Goal: Task Accomplishment & Management: Manage account settings

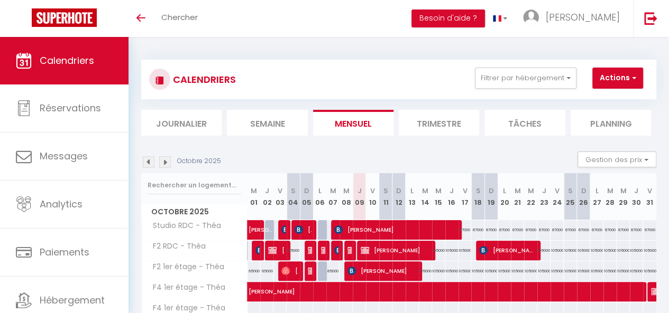
scroll to position [131, 0]
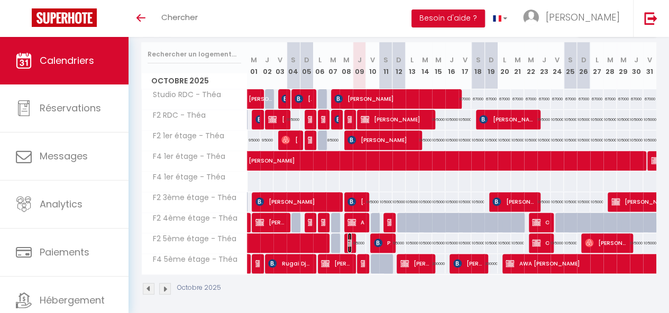
click at [348, 242] on img at bounding box center [351, 243] width 8 height 8
select select "OK"
select select "KO"
select select "0"
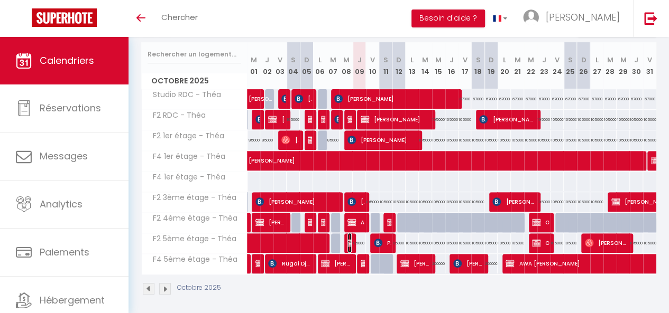
select select "1"
select select
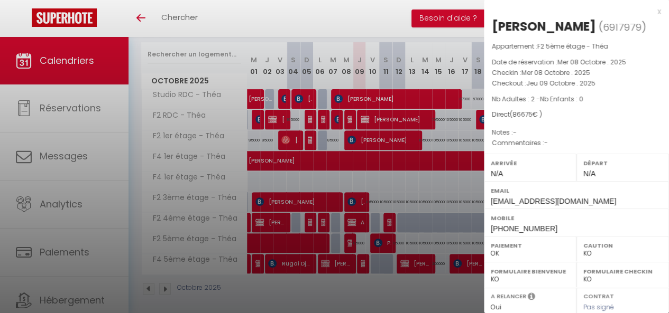
click at [360, 262] on div at bounding box center [334, 156] width 669 height 313
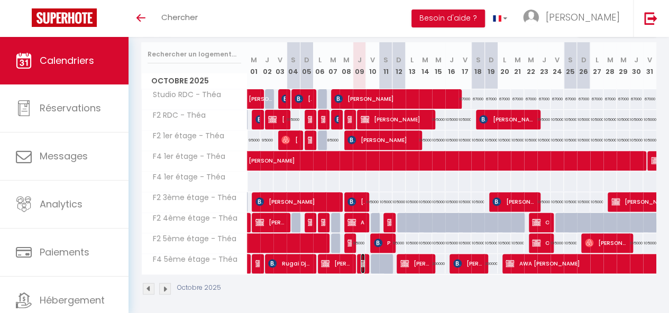
click at [360, 262] on img at bounding box center [364, 264] width 8 height 8
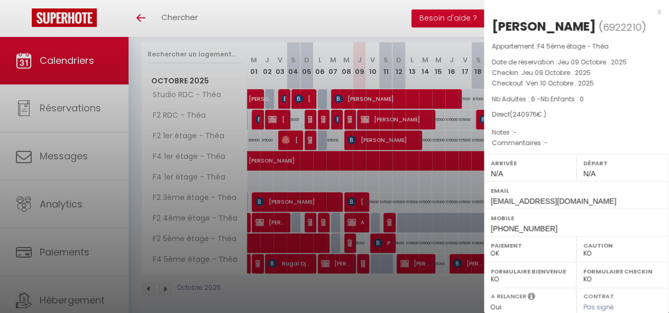
click at [331, 261] on div at bounding box center [334, 156] width 669 height 313
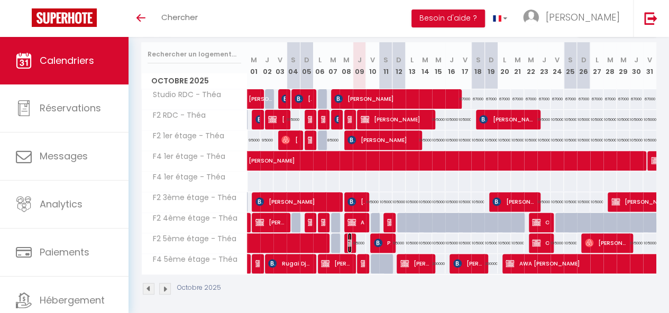
click at [347, 244] on img at bounding box center [351, 243] width 8 height 8
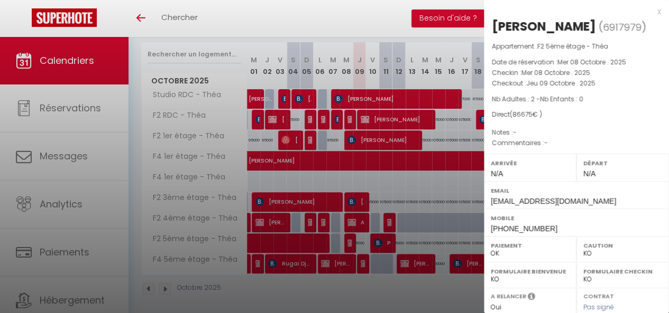
click at [347, 244] on div at bounding box center [334, 156] width 669 height 313
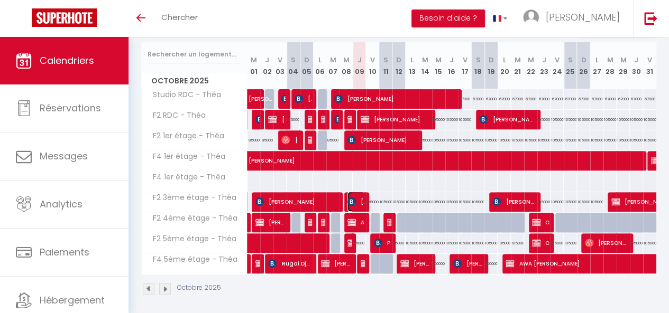
click at [352, 202] on img at bounding box center [351, 202] width 8 height 8
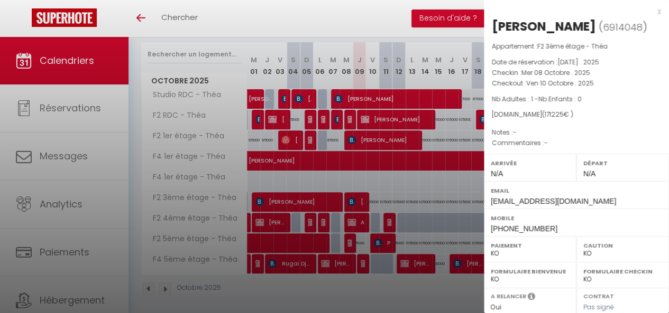
click at [358, 227] on div at bounding box center [334, 156] width 669 height 313
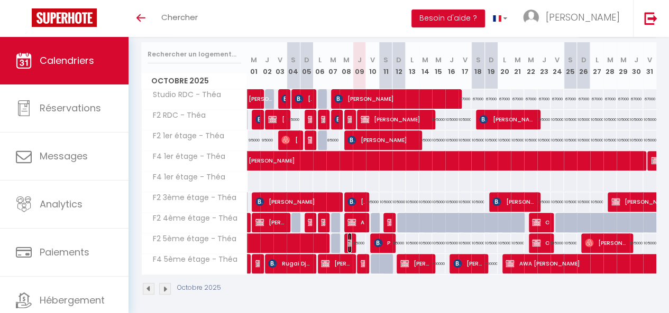
click at [348, 239] on img at bounding box center [351, 243] width 8 height 8
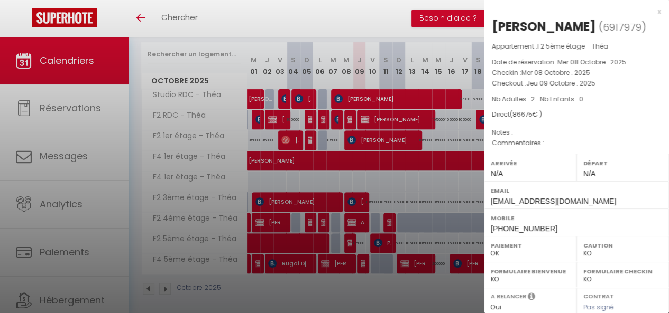
click at [348, 239] on div at bounding box center [334, 156] width 669 height 313
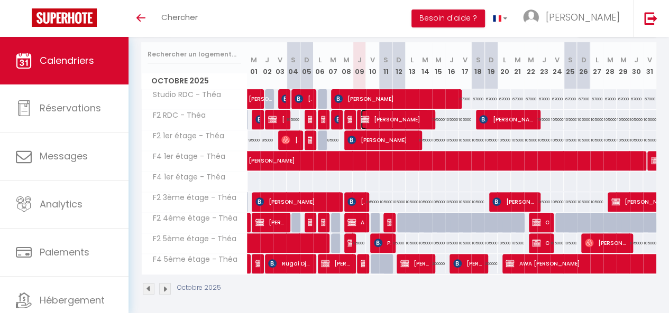
click at [360, 115] on img at bounding box center [364, 119] width 8 height 8
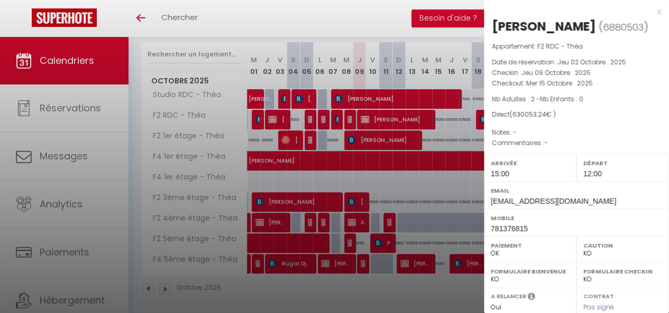
click at [360, 114] on div at bounding box center [334, 156] width 669 height 313
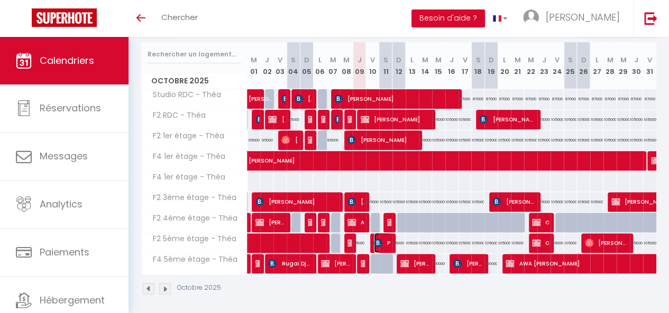
click at [374, 241] on img at bounding box center [378, 243] width 8 height 8
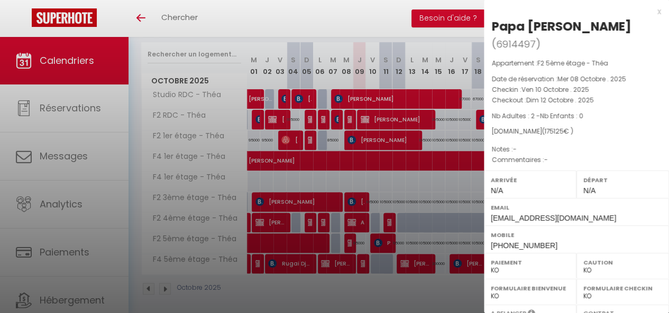
click at [371, 236] on div at bounding box center [334, 156] width 669 height 313
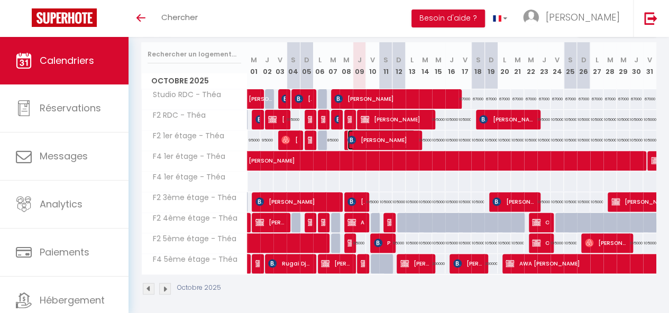
click at [351, 139] on img at bounding box center [351, 140] width 8 height 8
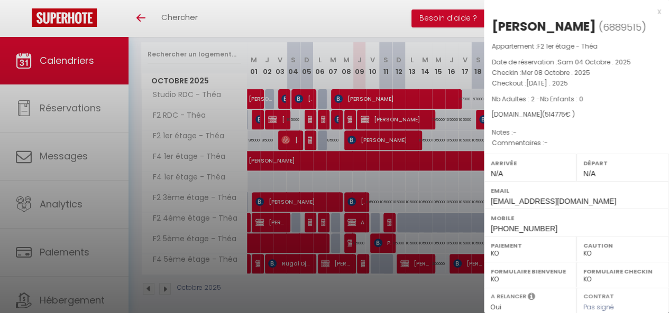
drag, startPoint x: 351, startPoint y: 138, endPoint x: 315, endPoint y: 141, distance: 36.0
click at [315, 141] on div at bounding box center [334, 156] width 669 height 313
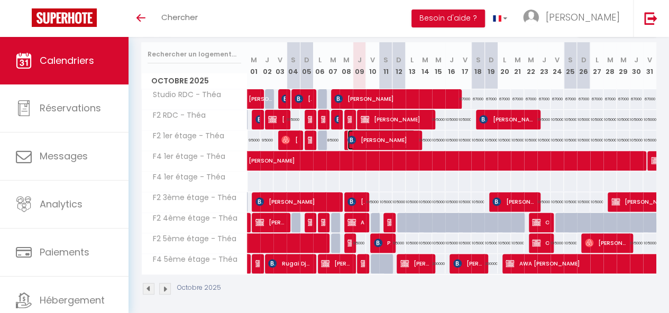
click at [354, 137] on img at bounding box center [351, 140] width 8 height 8
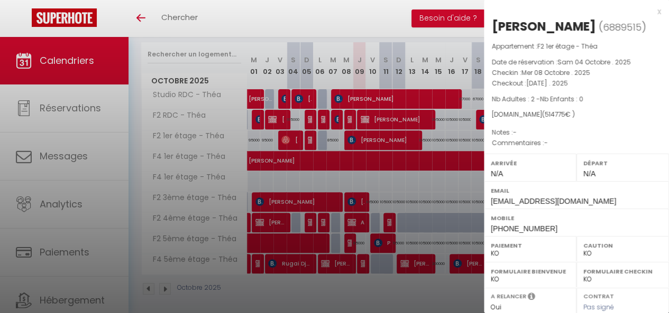
click at [349, 201] on div at bounding box center [334, 156] width 669 height 313
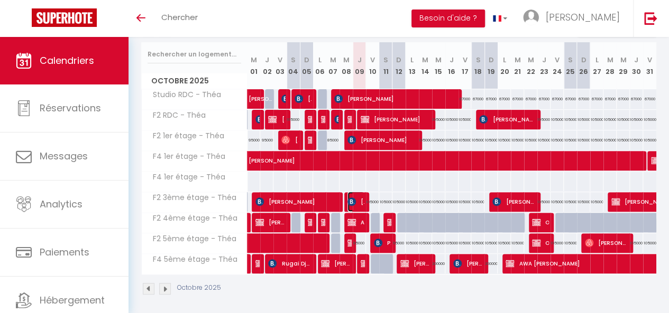
click at [354, 198] on img at bounding box center [351, 202] width 8 height 8
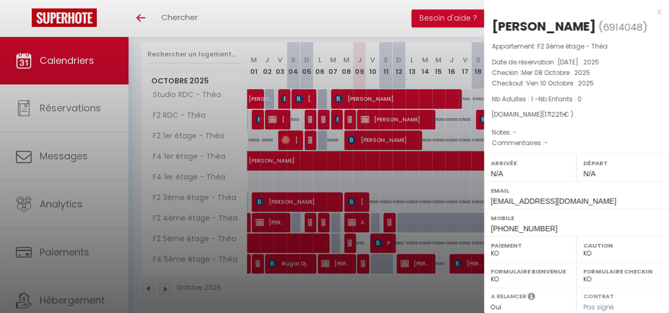
click at [350, 216] on div at bounding box center [334, 156] width 669 height 313
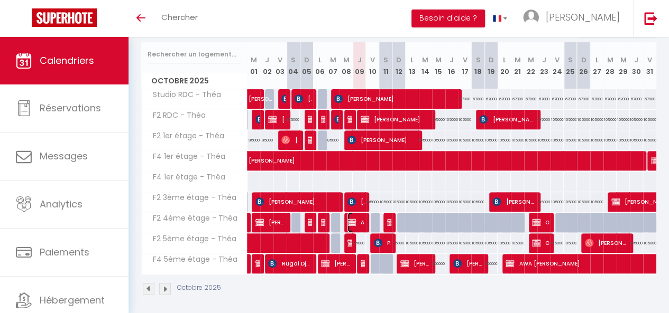
click at [353, 225] on img at bounding box center [351, 222] width 8 height 8
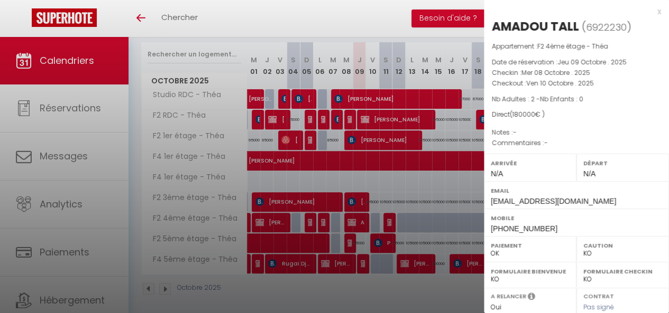
click at [353, 225] on div at bounding box center [334, 156] width 669 height 313
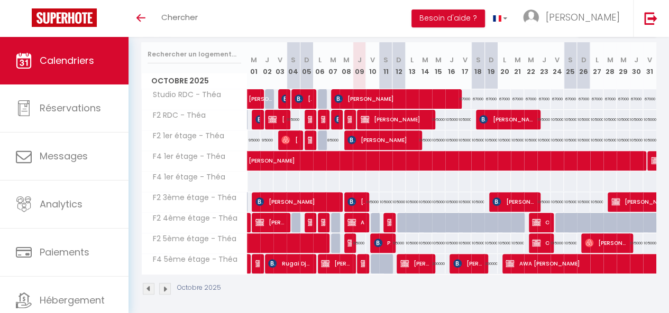
click at [357, 261] on div at bounding box center [363, 264] width 13 height 20
click at [360, 264] on img at bounding box center [364, 264] width 8 height 8
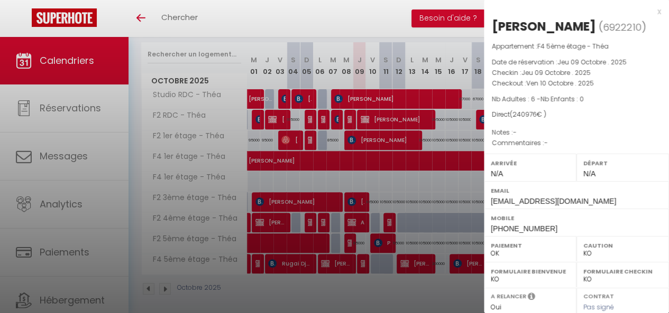
click at [360, 261] on div at bounding box center [334, 156] width 669 height 313
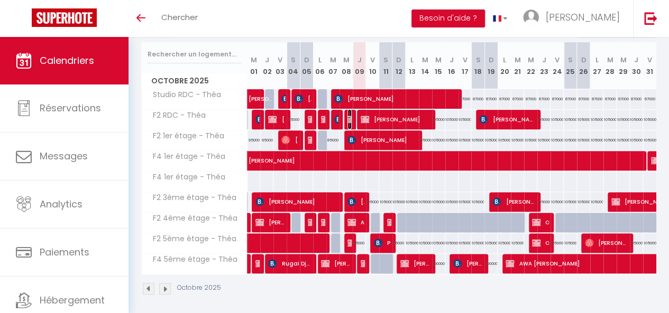
click at [348, 115] on img at bounding box center [351, 119] width 8 height 8
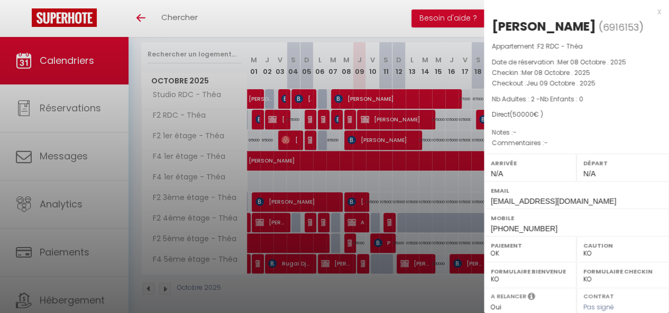
click at [293, 195] on div at bounding box center [334, 156] width 669 height 313
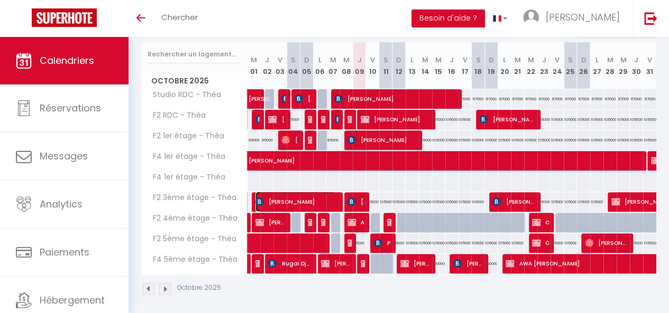
click at [289, 197] on span "[PERSON_NAME]" at bounding box center [295, 202] width 80 height 20
select select "KO"
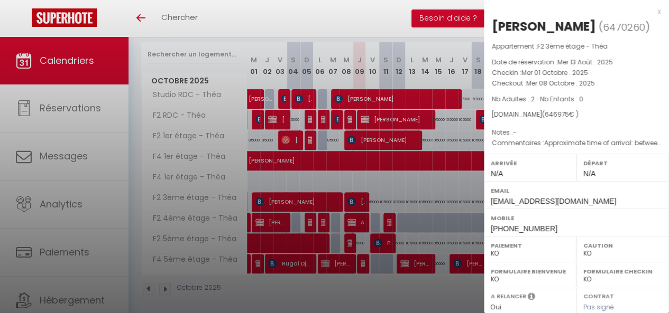
click at [293, 190] on div at bounding box center [334, 156] width 669 height 313
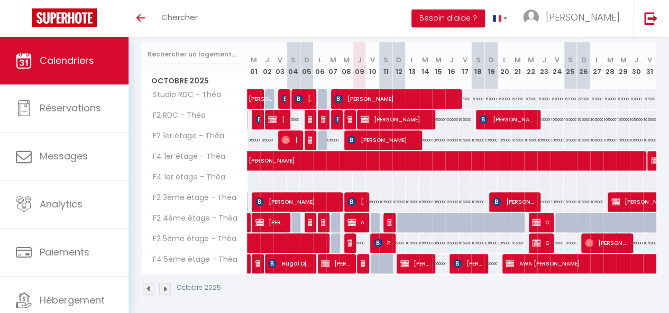
click at [293, 190] on div at bounding box center [293, 182] width 14 height 20
type input "170000"
type input "[DATE]"
type input "Dim 05 Octobre 2025"
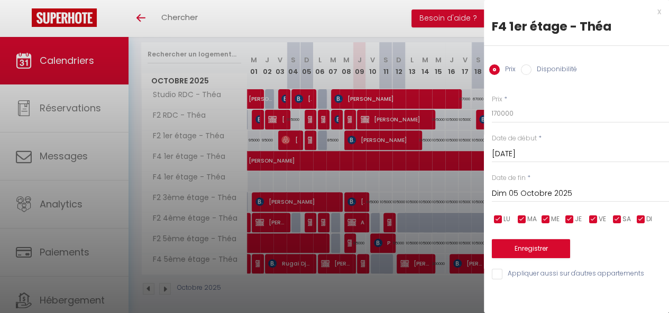
click at [293, 190] on div at bounding box center [334, 156] width 669 height 313
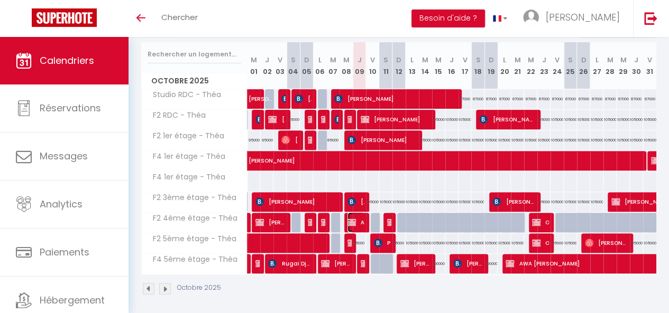
click at [360, 224] on span "AMADOU TALL" at bounding box center [355, 222] width 17 height 20
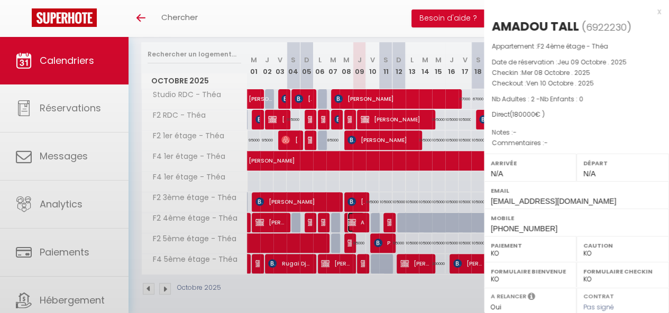
select select "OK"
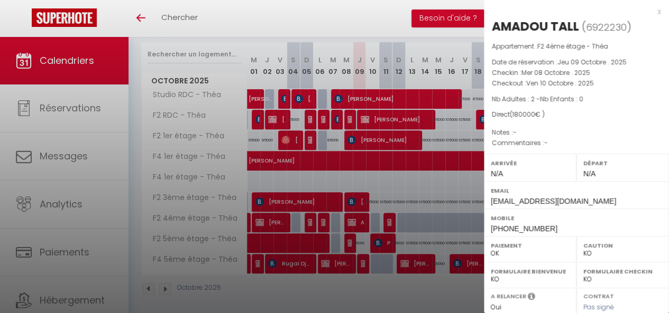
click at [360, 224] on div at bounding box center [334, 156] width 669 height 313
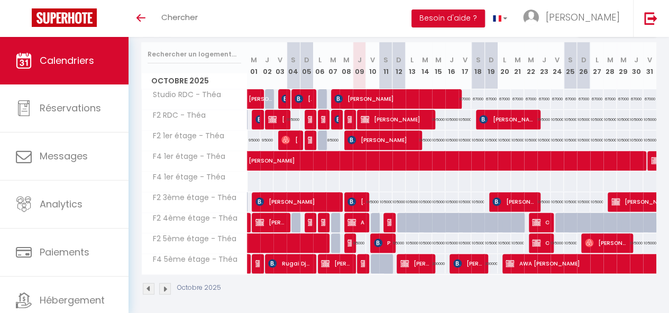
scroll to position [142, 0]
